Goal: Task Accomplishment & Management: Use online tool/utility

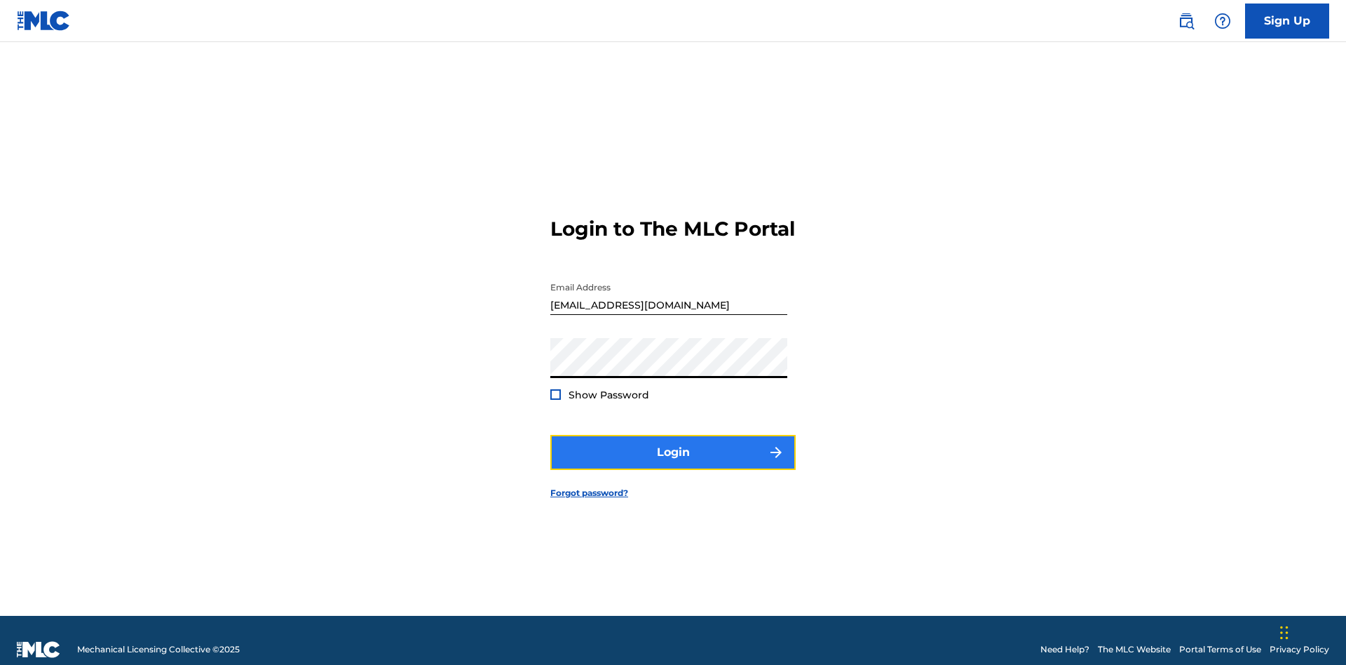
click at [673, 446] on button "Login" at bounding box center [672, 452] width 245 height 35
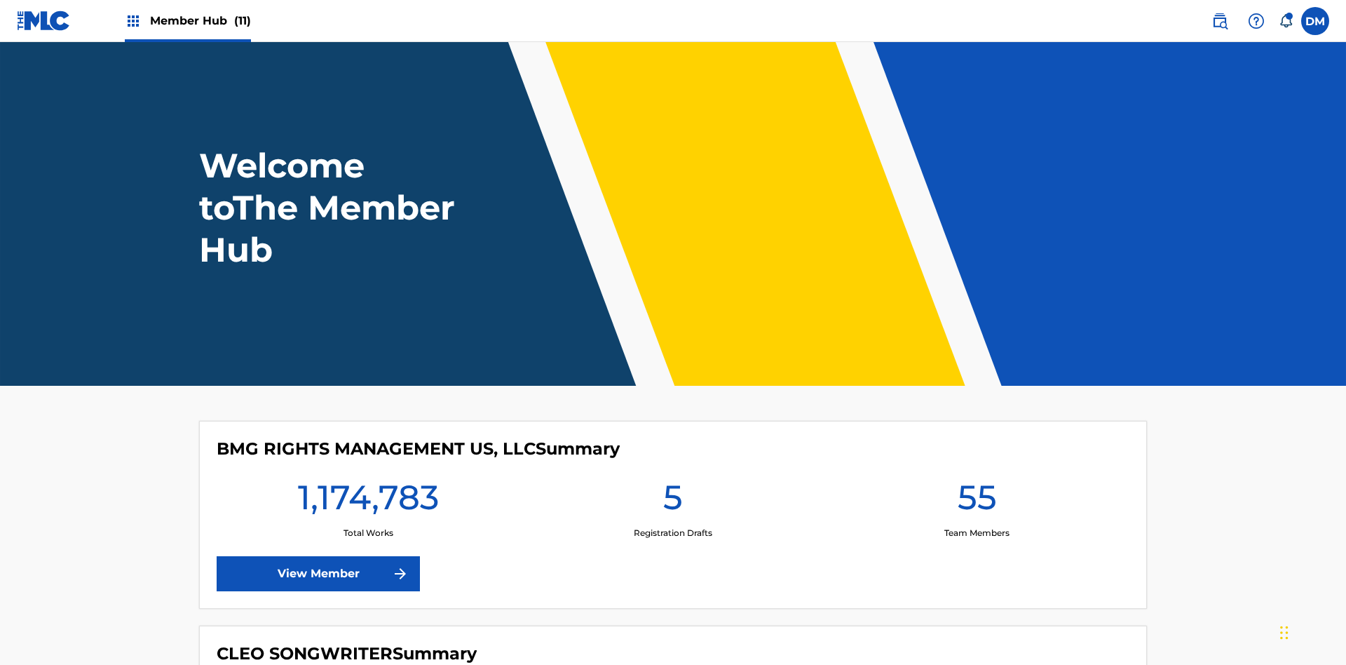
click at [200, 20] on span "Member Hub (11)" at bounding box center [200, 21] width 101 height 16
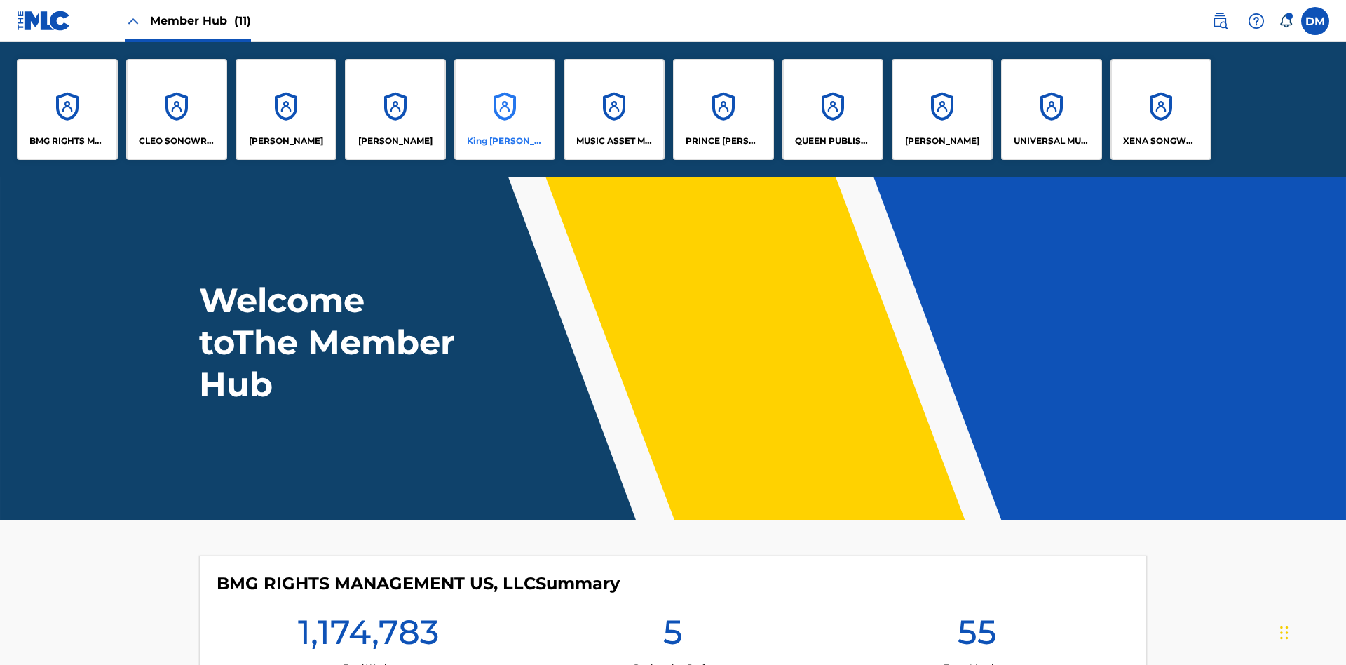
click at [504, 141] on p "King [PERSON_NAME]" at bounding box center [505, 141] width 76 height 13
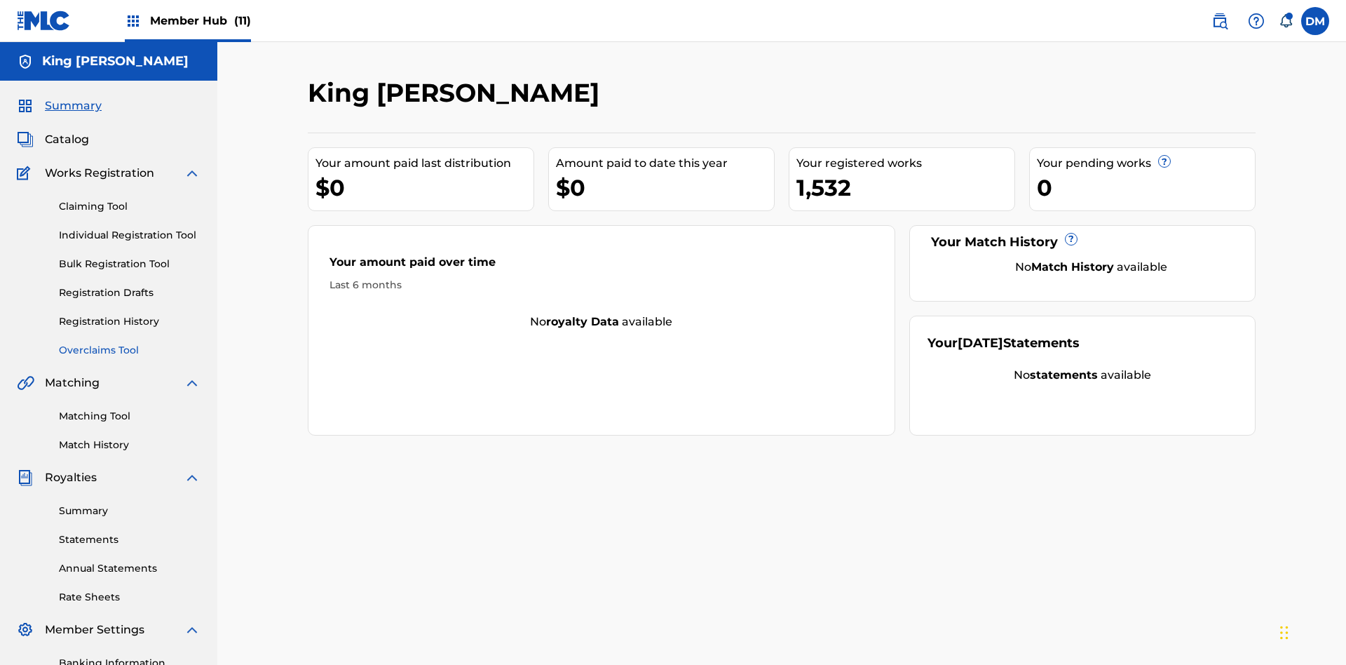
click at [130, 343] on link "Overclaims Tool" at bounding box center [130, 350] width 142 height 15
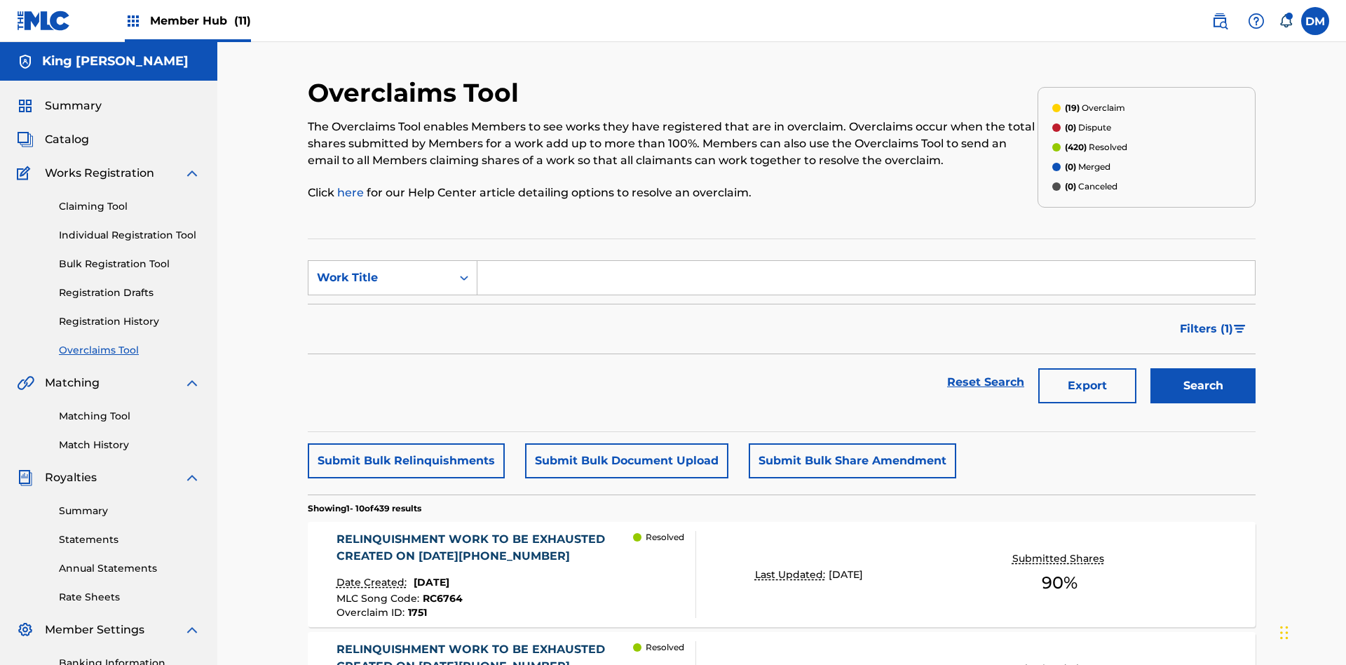
click at [1206, 320] on span "Filters ( 1 )" at bounding box center [1206, 328] width 53 height 17
click at [0, 0] on div "Search Form" at bounding box center [0, 0] width 0 height 0
click at [0, 0] on button "Apply Filters" at bounding box center [0, 0] width 0 height 0
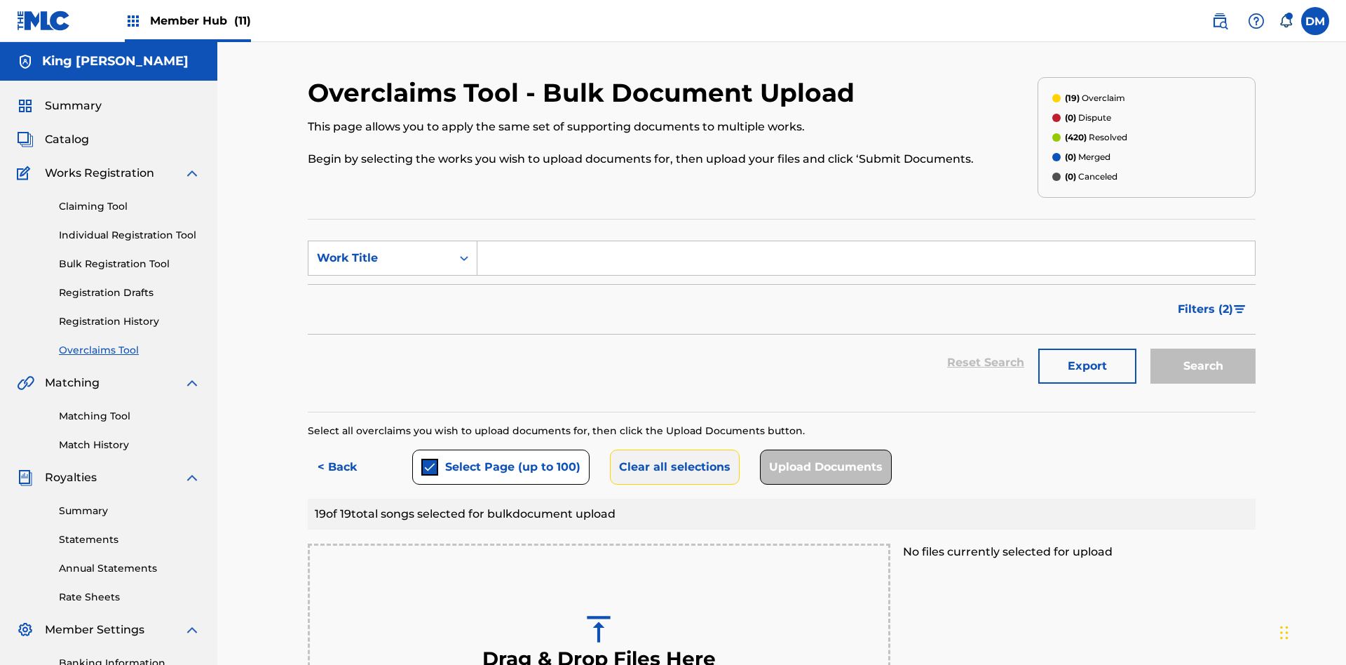
click at [672, 449] on button "Clear all selections" at bounding box center [675, 466] width 130 height 35
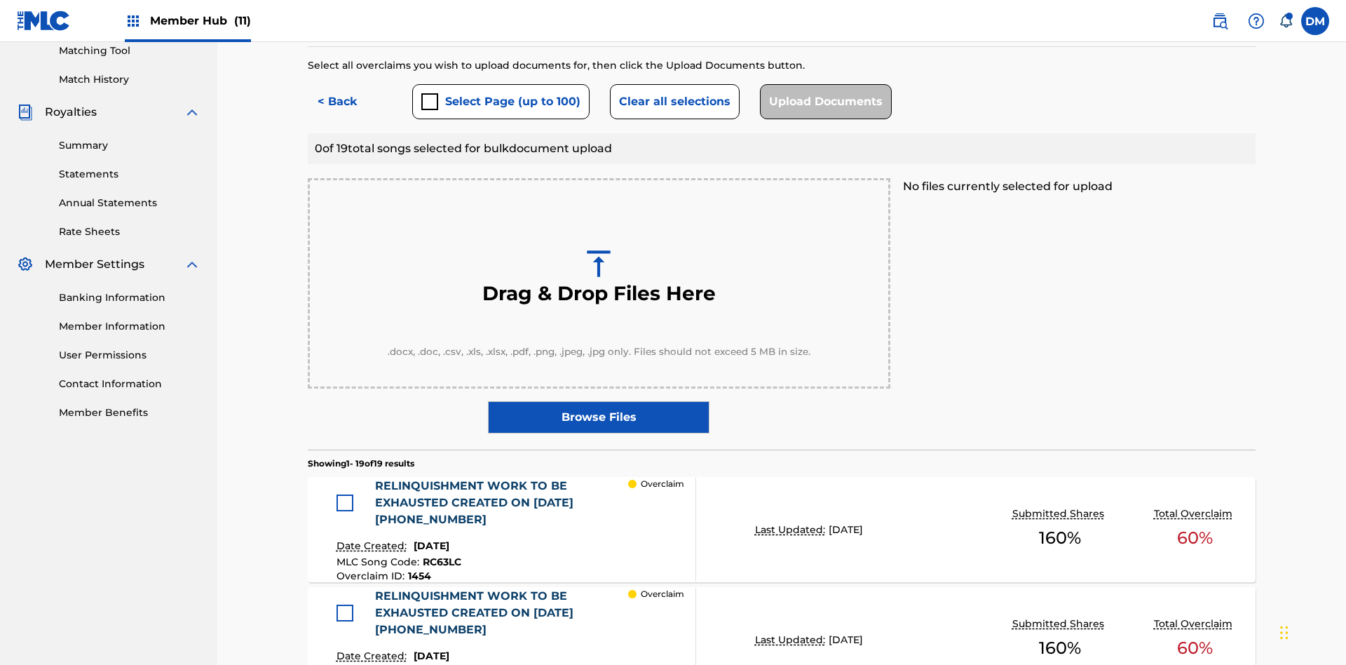
click at [348, 494] on div at bounding box center [345, 502] width 17 height 17
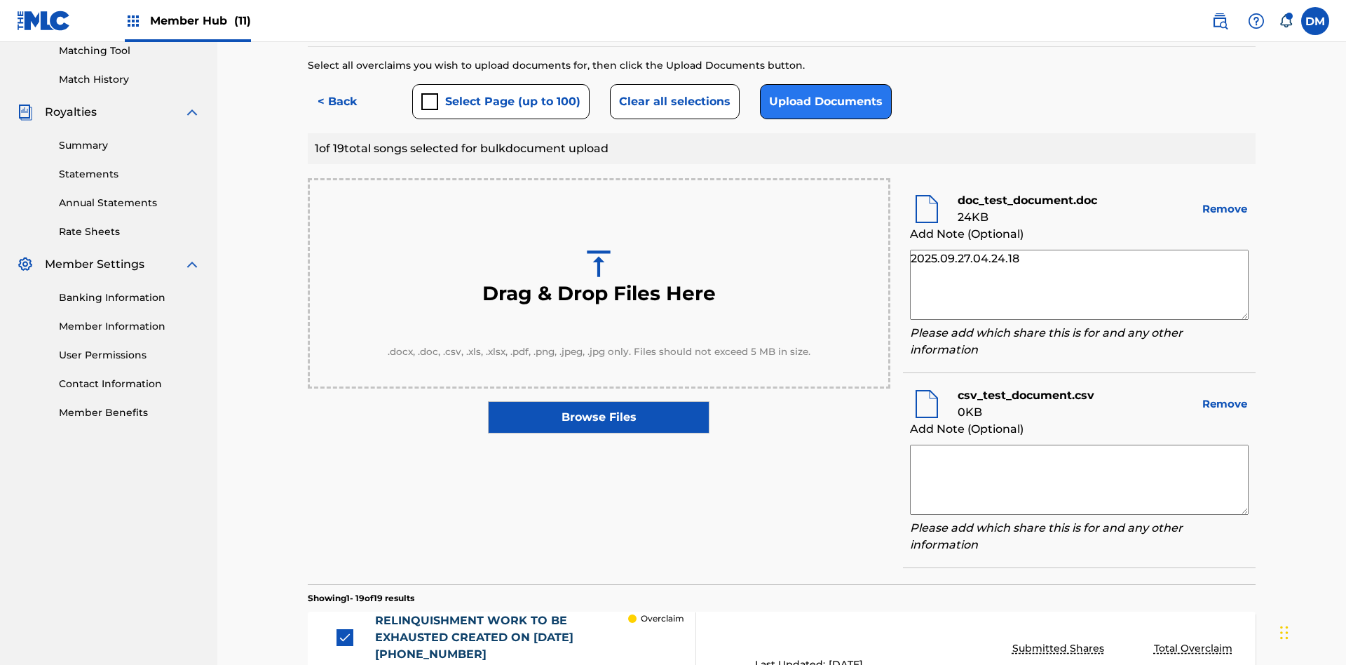
type textarea "2025.09.27.04.24.18"
click at [1079, 445] on textarea at bounding box center [1079, 480] width 339 height 70
type textarea "2025.09.27.04.24.18"
click at [822, 102] on button "Upload Documents" at bounding box center [826, 101] width 132 height 35
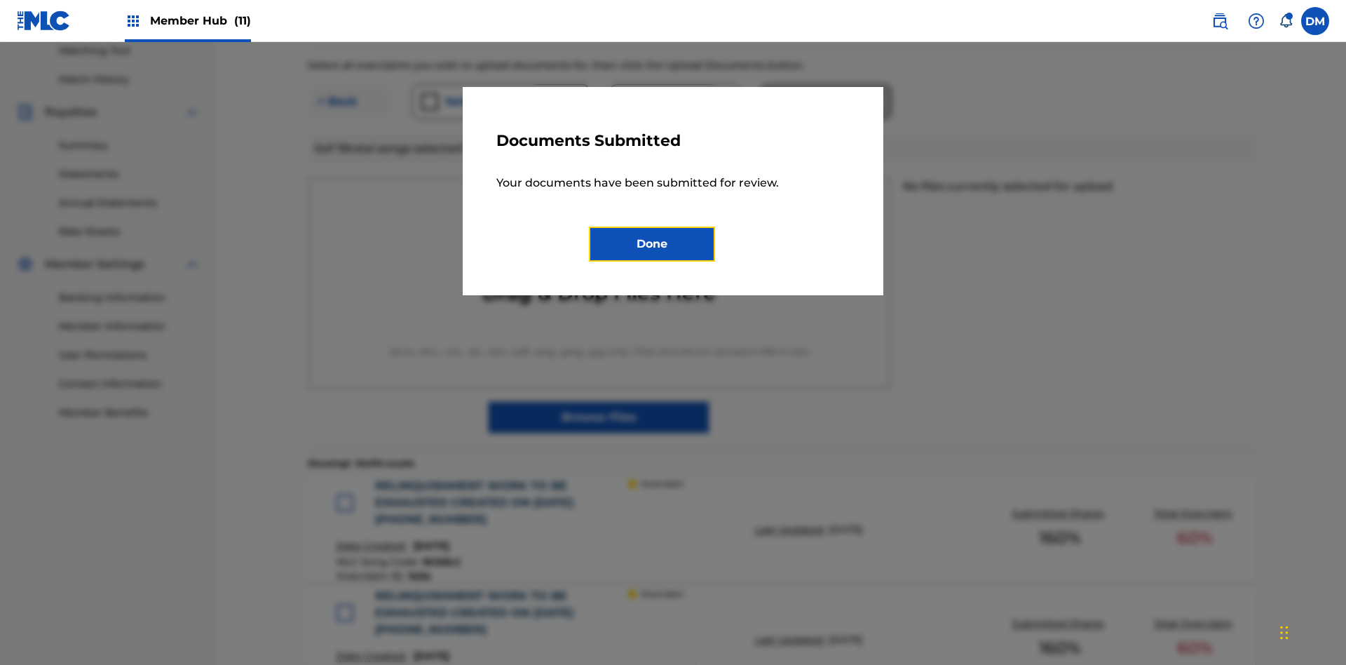
click at [652, 243] on button "Done" at bounding box center [652, 243] width 126 height 35
click at [350, 102] on button "< Back" at bounding box center [350, 101] width 84 height 35
